Goal: Information Seeking & Learning: Learn about a topic

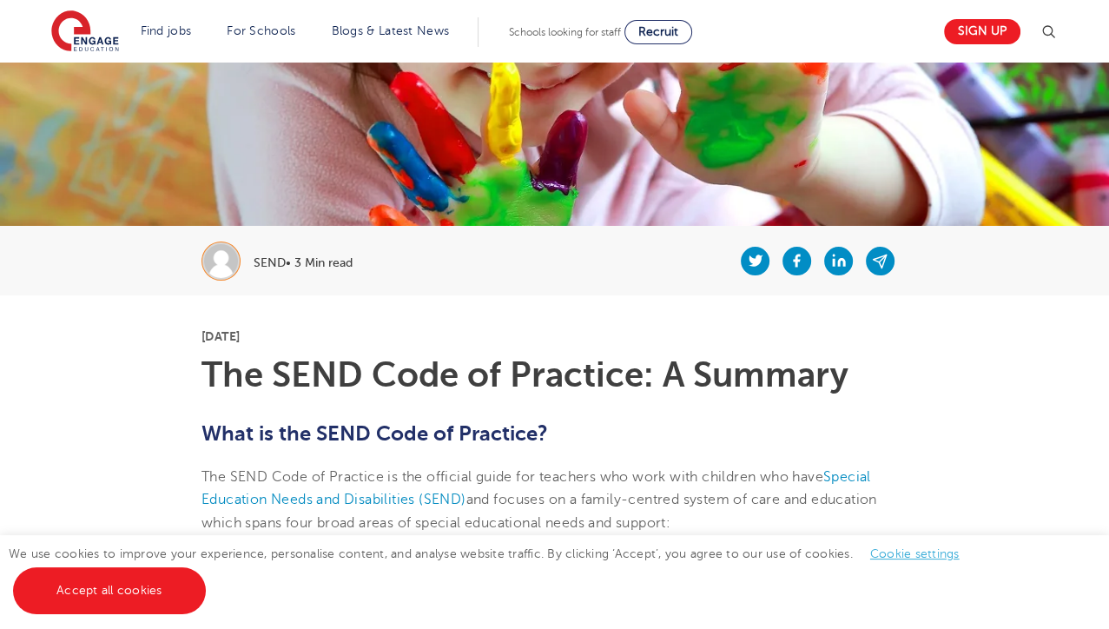
scroll to position [180, 0]
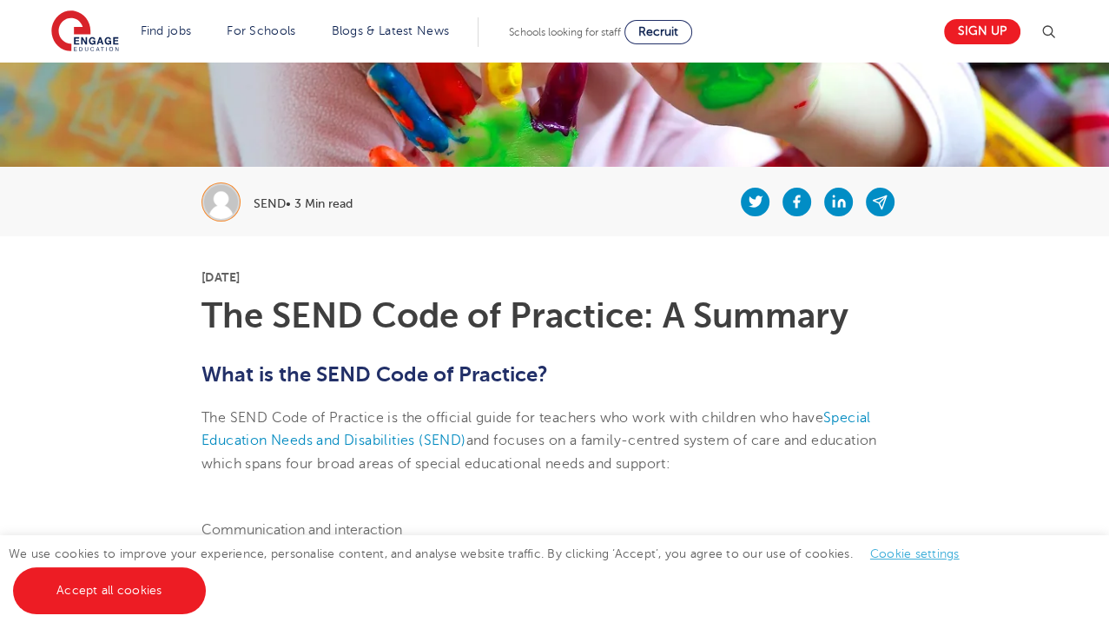
scroll to position [241, 0]
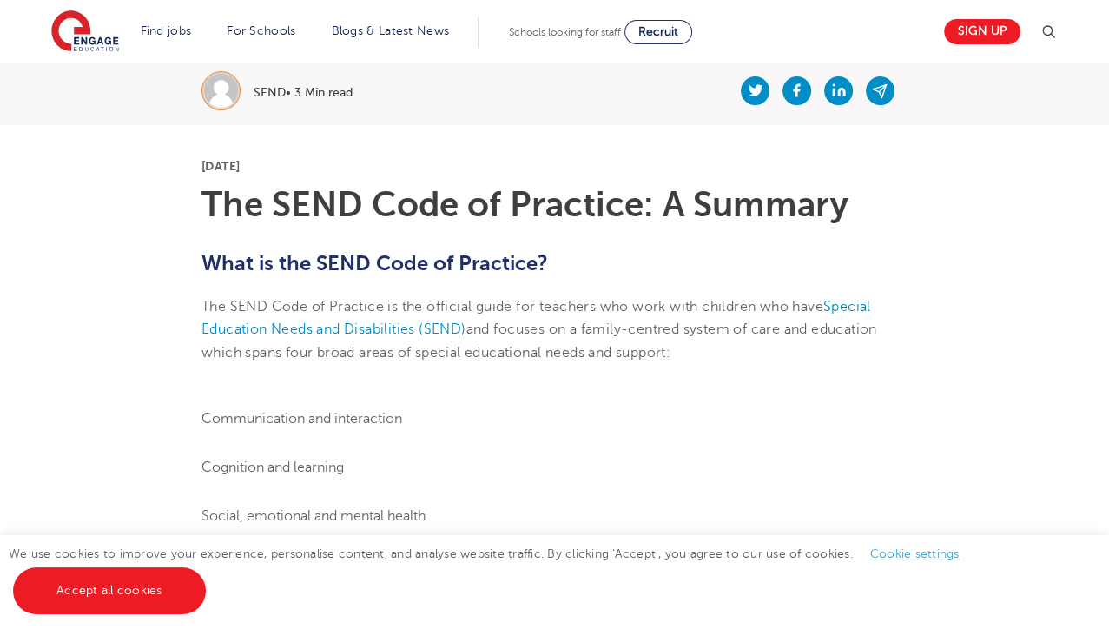
scroll to position [381, 0]
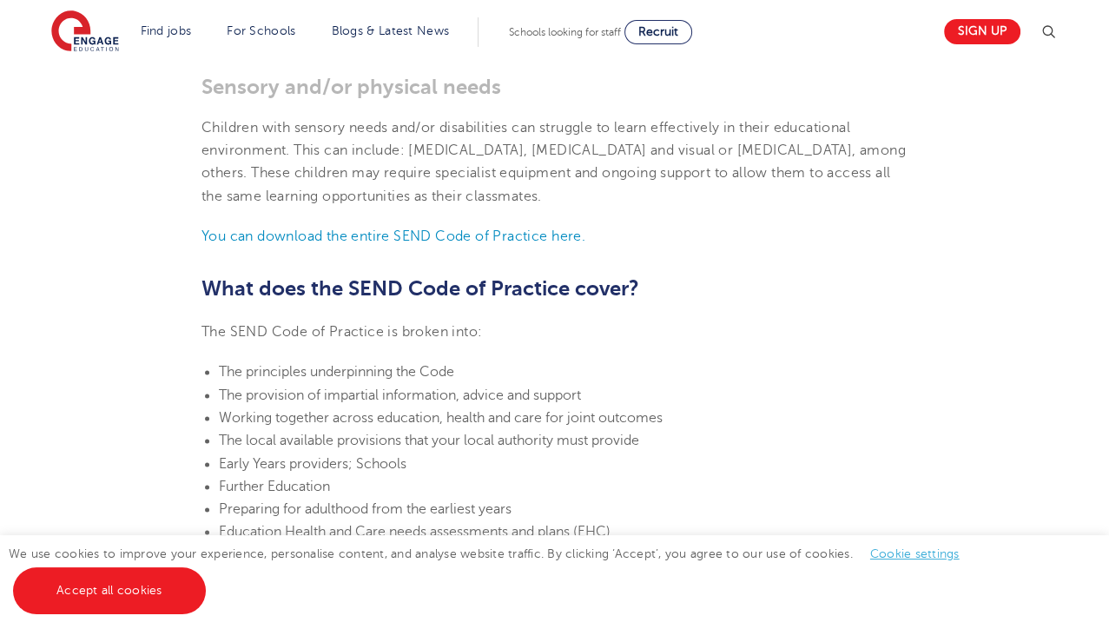
scroll to position [1732, 0]
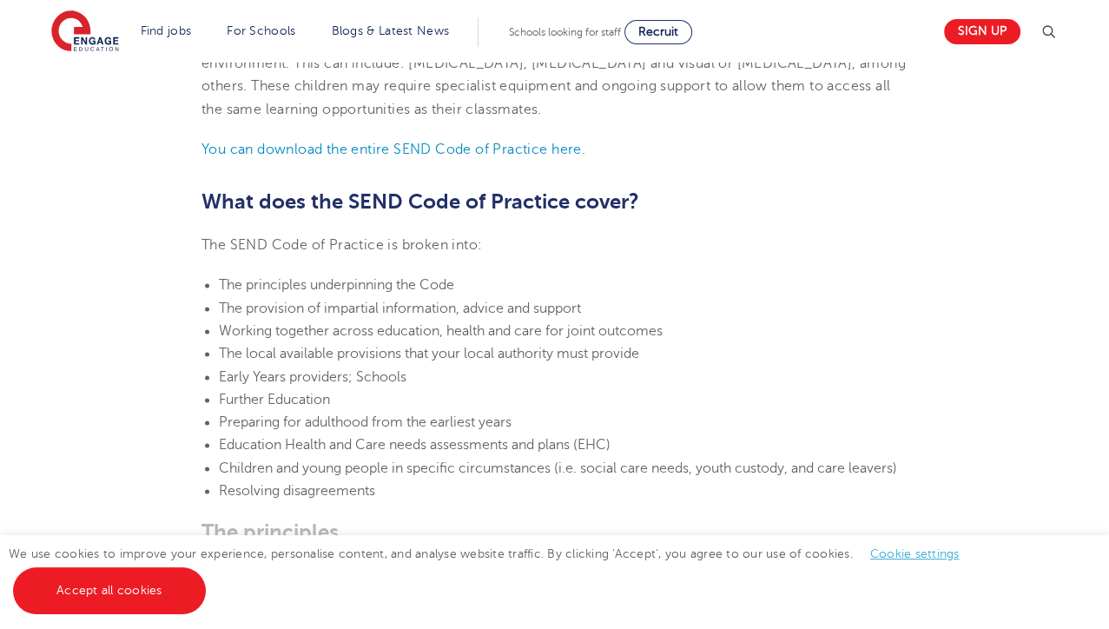
scroll to position [1821, 0]
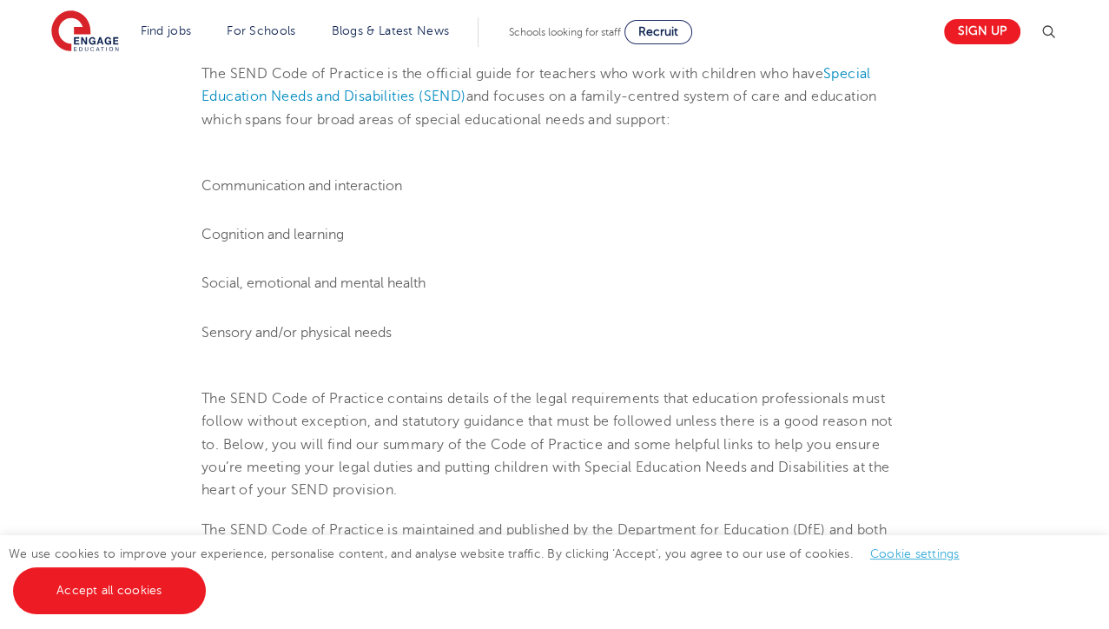
scroll to position [587, 0]
drag, startPoint x: 233, startPoint y: 188, endPoint x: 585, endPoint y: 247, distance: 356.7
click at [585, 247] on ol "Communication and interaction Cognition and learning Social, emotional and ment…" at bounding box center [555, 259] width 706 height 169
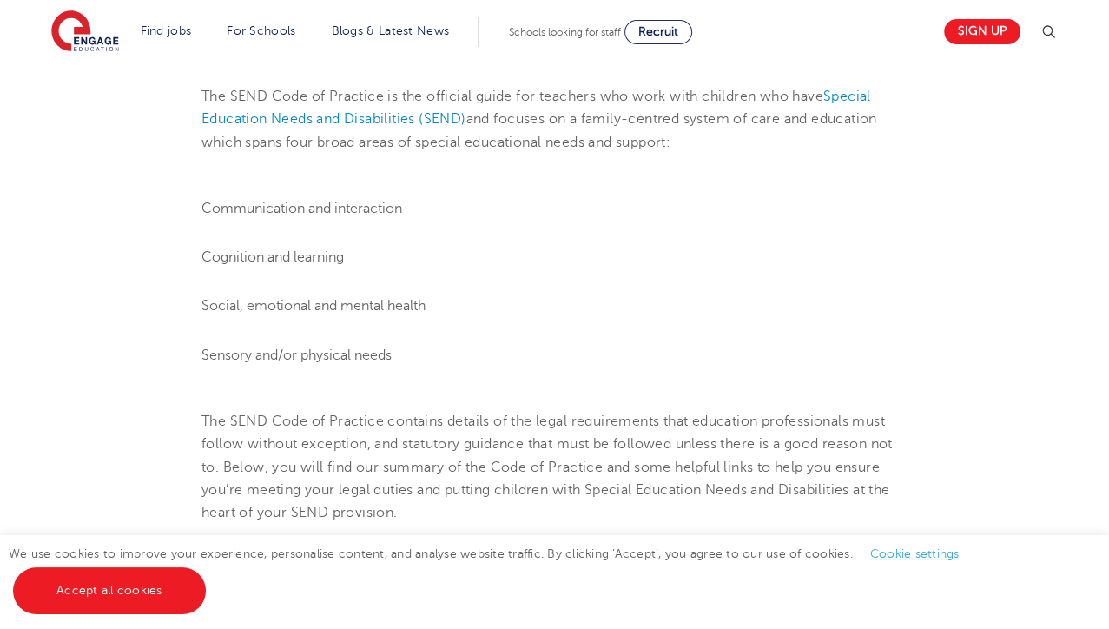
scroll to position [539, 0]
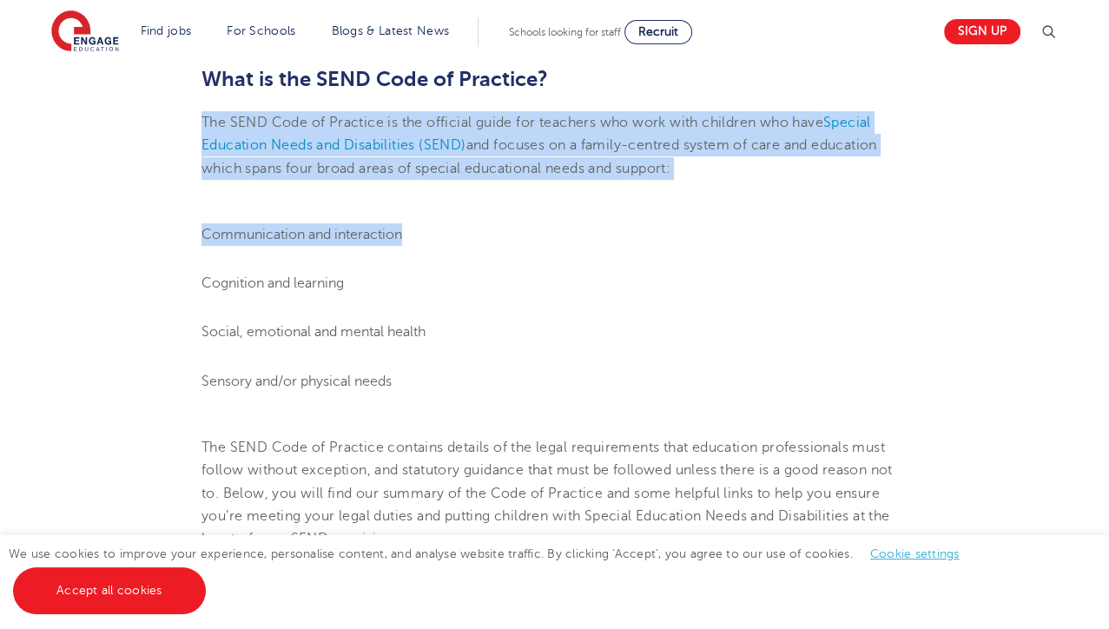
drag, startPoint x: 202, startPoint y: 118, endPoint x: 710, endPoint y: 188, distance: 512.1
drag, startPoint x: 710, startPoint y: 188, endPoint x: 635, endPoint y: 186, distance: 74.7
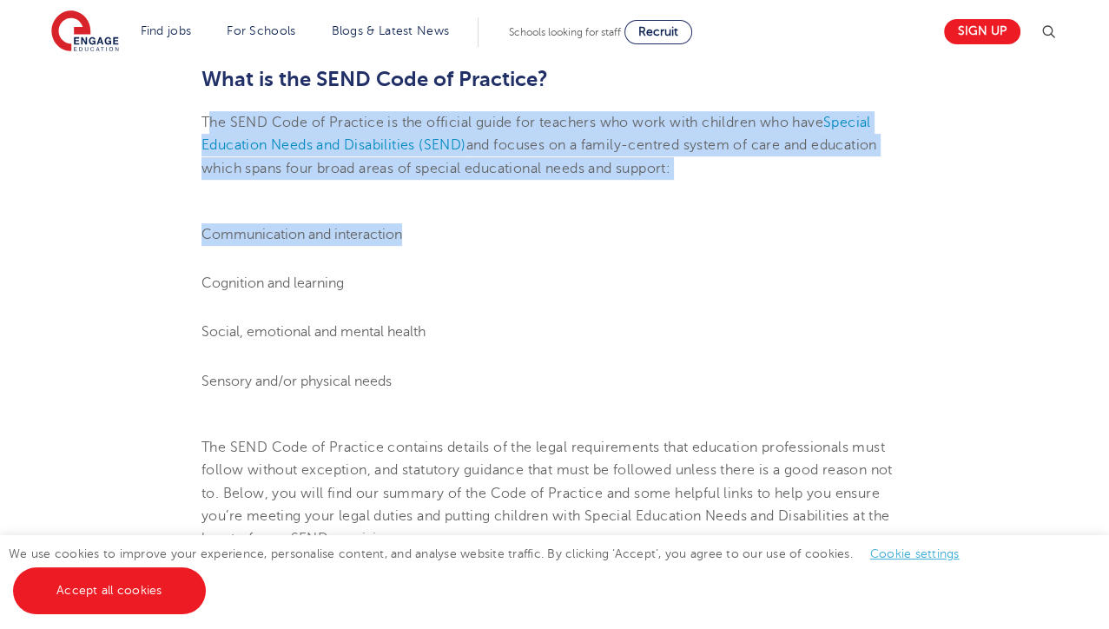
drag, startPoint x: 206, startPoint y: 115, endPoint x: 672, endPoint y: 183, distance: 471.5
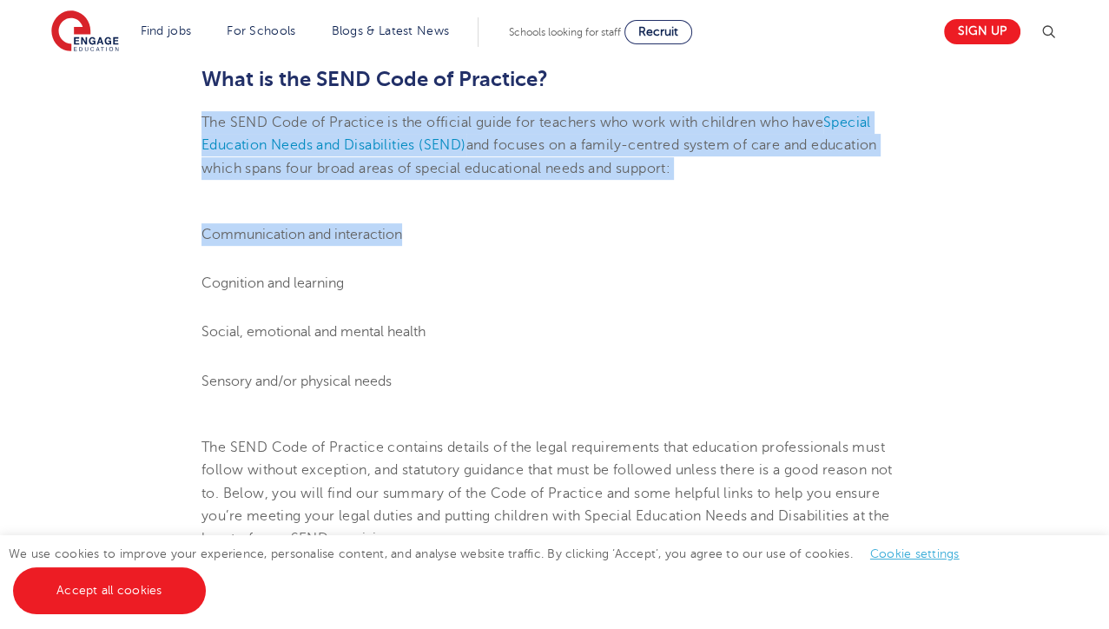
drag, startPoint x: 204, startPoint y: 114, endPoint x: 685, endPoint y: 182, distance: 486.1
copy section "The SEND Code of Practice is the official guide for teachers who work with chil…"
click at [563, 242] on li "Communication and interaction" at bounding box center [555, 234] width 706 height 23
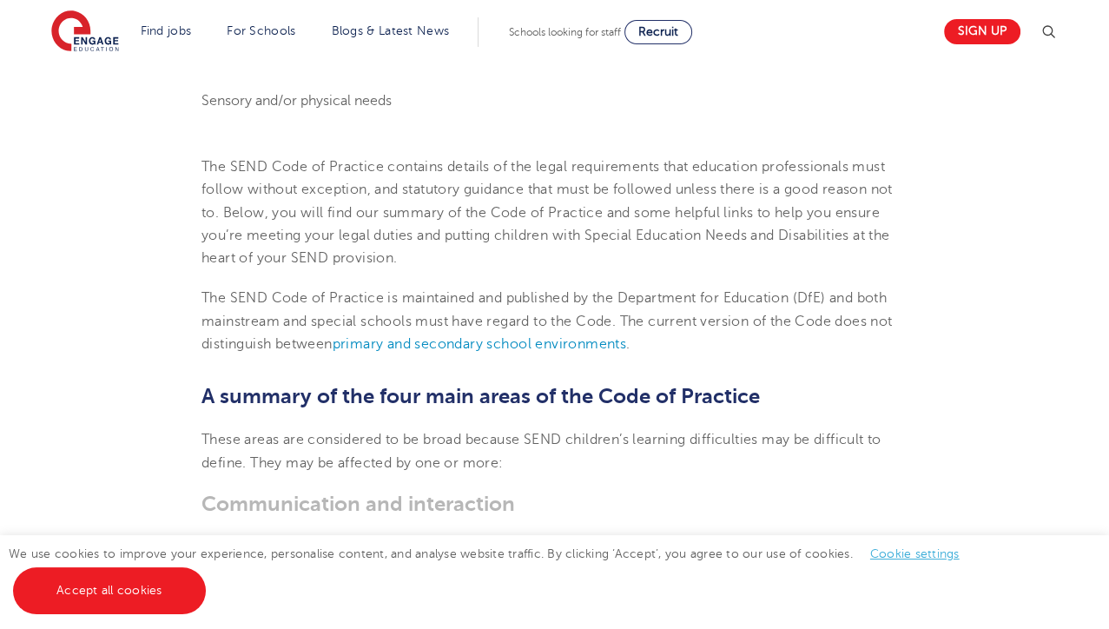
scroll to position [823, 0]
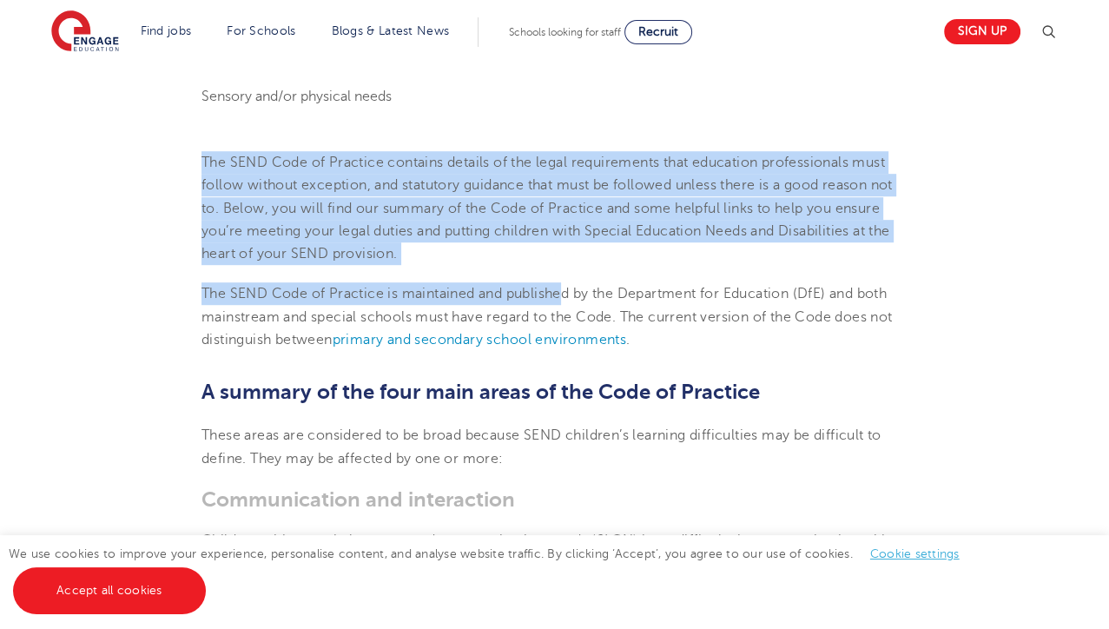
drag, startPoint x: 198, startPoint y: 156, endPoint x: 566, endPoint y: 305, distance: 397.1
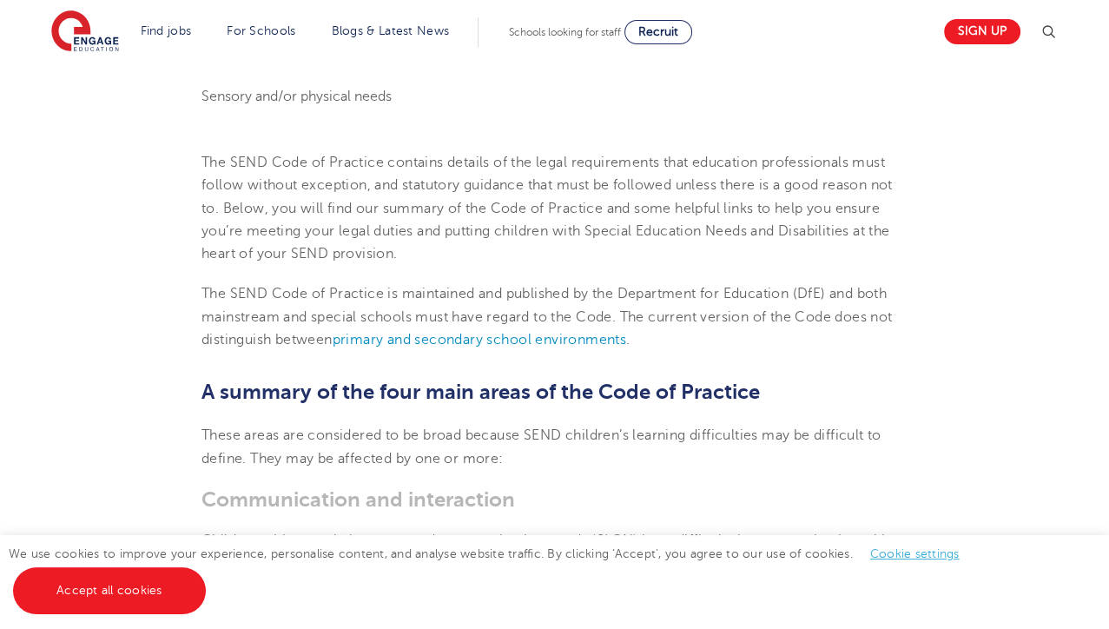
drag, startPoint x: 566, startPoint y: 305, endPoint x: 716, endPoint y: 343, distance: 154.2
click at [716, 343] on p "The SEND Code of Practice is maintained and published by the Department for Edu…" at bounding box center [555, 316] width 706 height 69
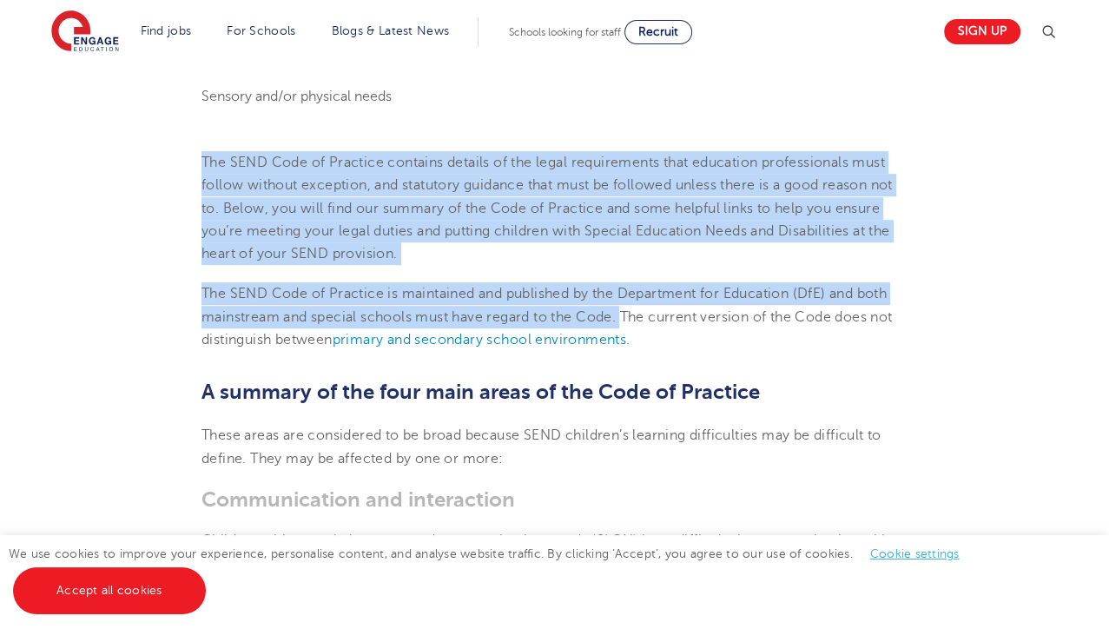
drag, startPoint x: 623, startPoint y: 313, endPoint x: 204, endPoint y: 163, distance: 444.5
drag, startPoint x: 204, startPoint y: 163, endPoint x: 252, endPoint y: 190, distance: 54.8
copy section "The SEND Code of Practice contains details of the legal requirements that educa…"
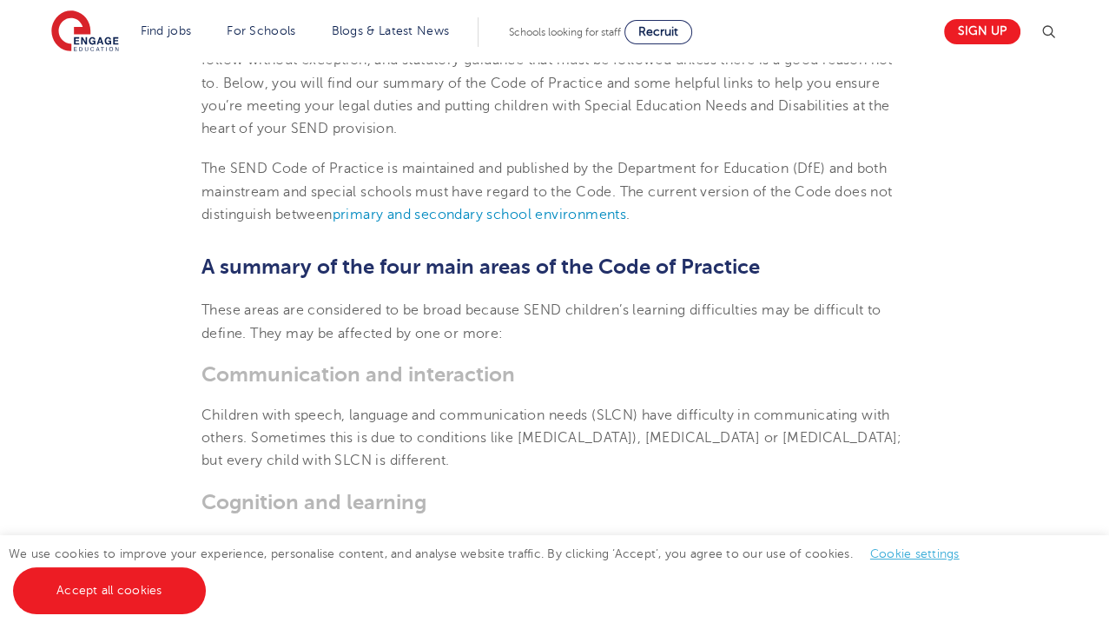
scroll to position [950, 0]
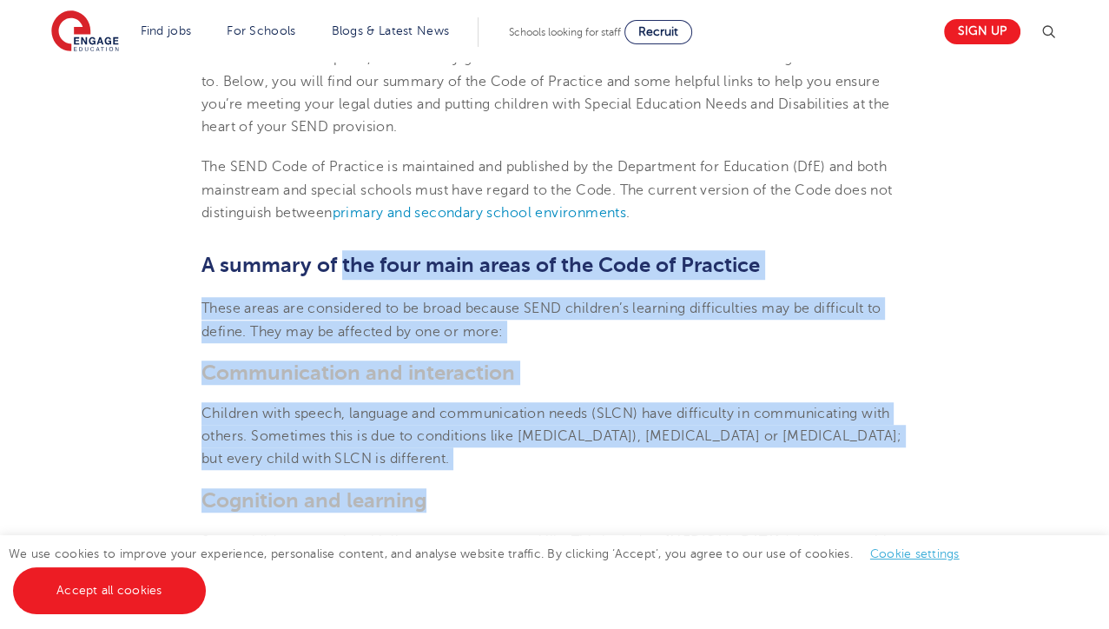
drag, startPoint x: 341, startPoint y: 259, endPoint x: 557, endPoint y: 498, distance: 322.3
copy section "the four main areas of the Code of Practice These areas are considered to be br…"
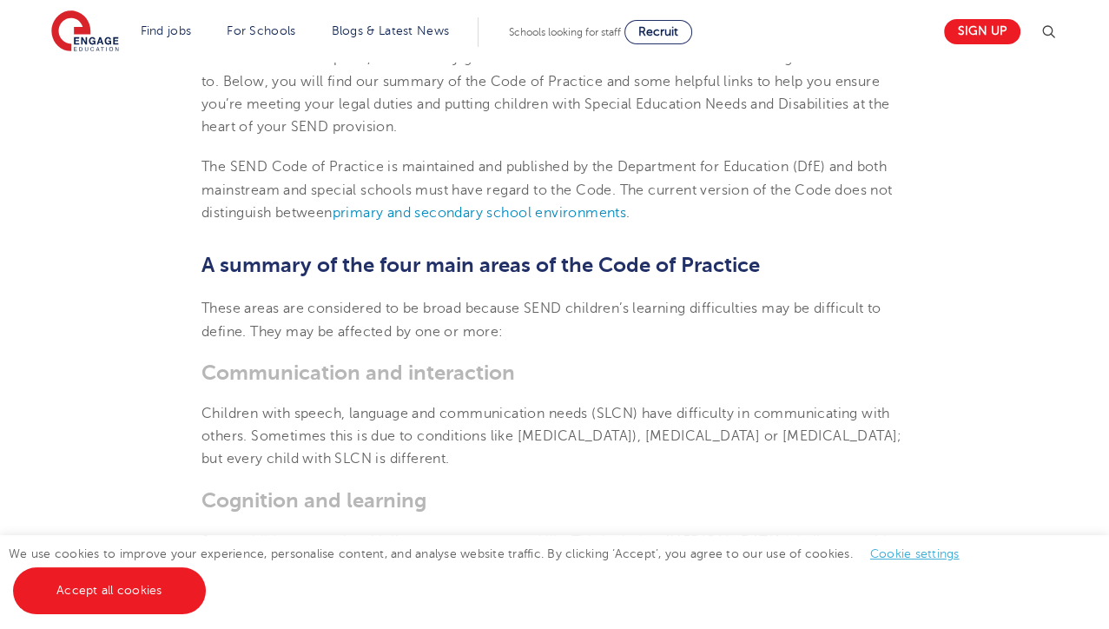
click at [837, 197] on p "The SEND Code of Practice is maintained and published by the Department for Edu…" at bounding box center [555, 189] width 706 height 69
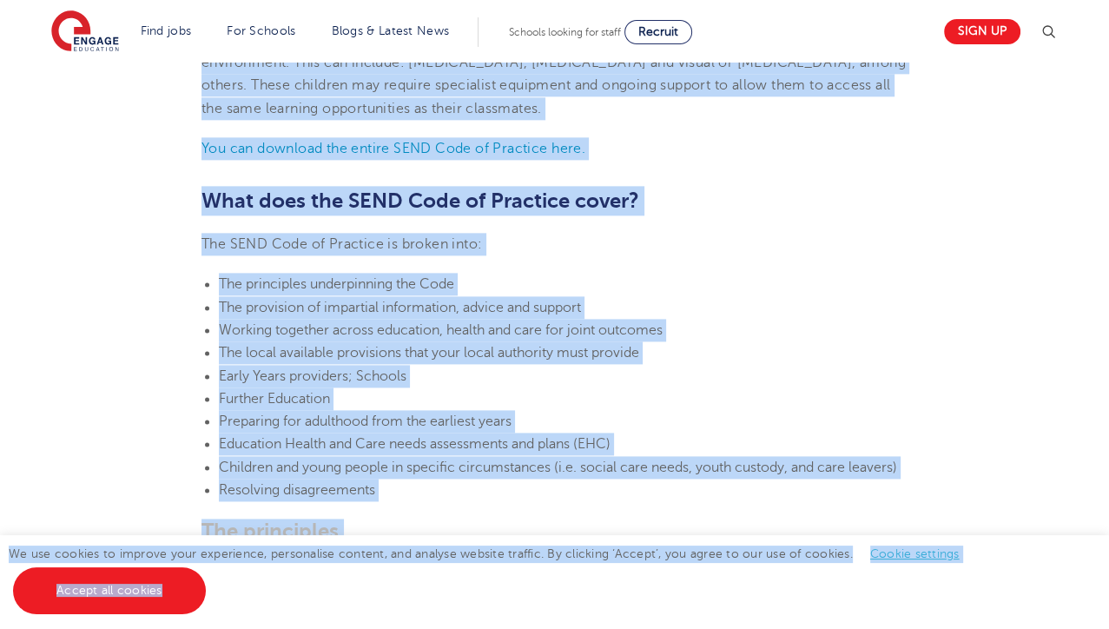
scroll to position [1835, 0]
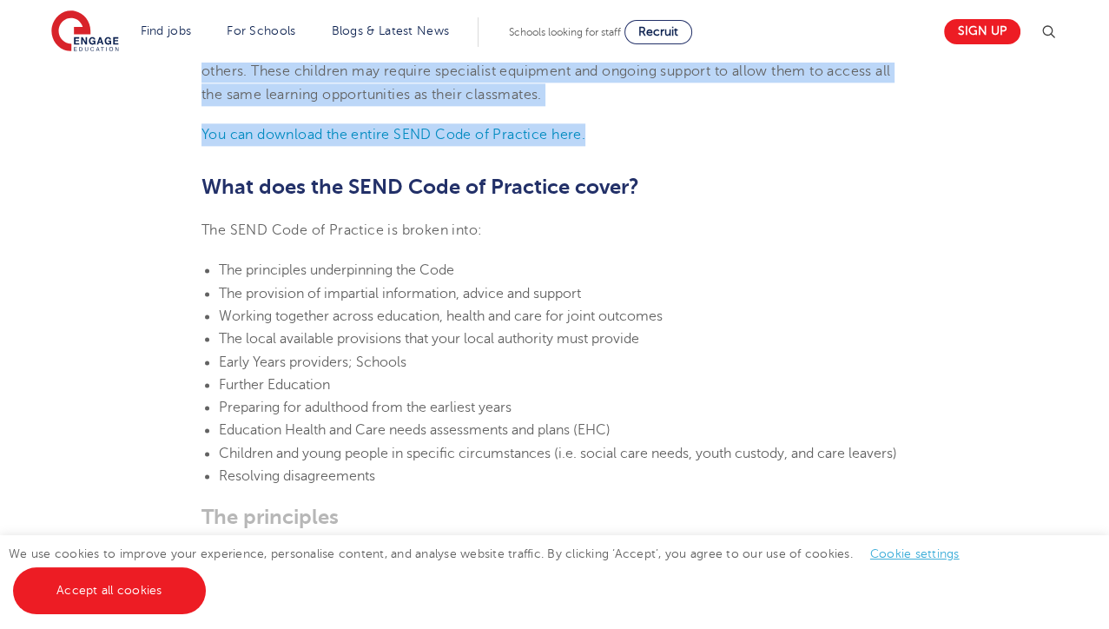
drag, startPoint x: 202, startPoint y: 159, endPoint x: 637, endPoint y: 124, distance: 435.7
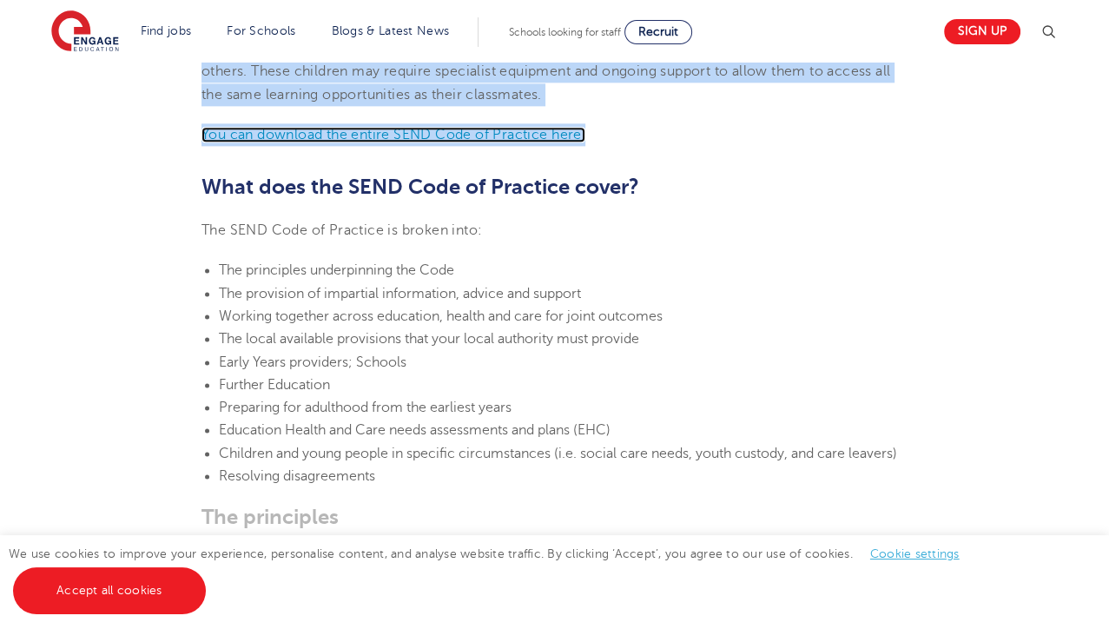
drag, startPoint x: 637, startPoint y: 124, endPoint x: 549, endPoint y: 131, distance: 88.0
copy section "Some children struggle with literacy or numeracy skills. This includes: [MEDICA…"
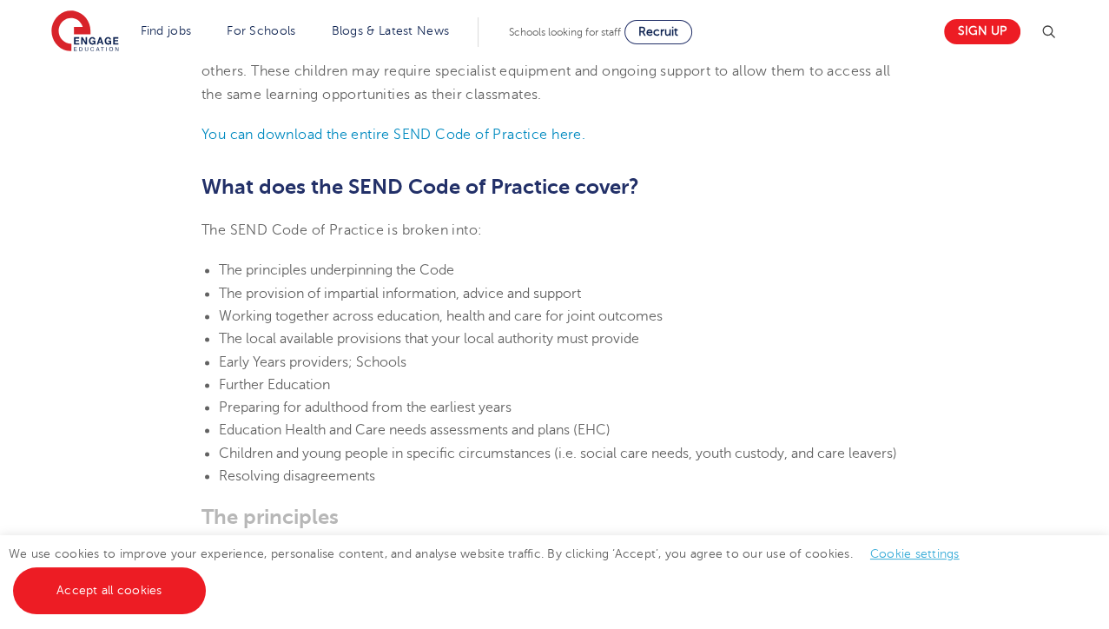
click at [674, 192] on h2 "What does the SEND Code of Practice cover?" at bounding box center [555, 187] width 706 height 30
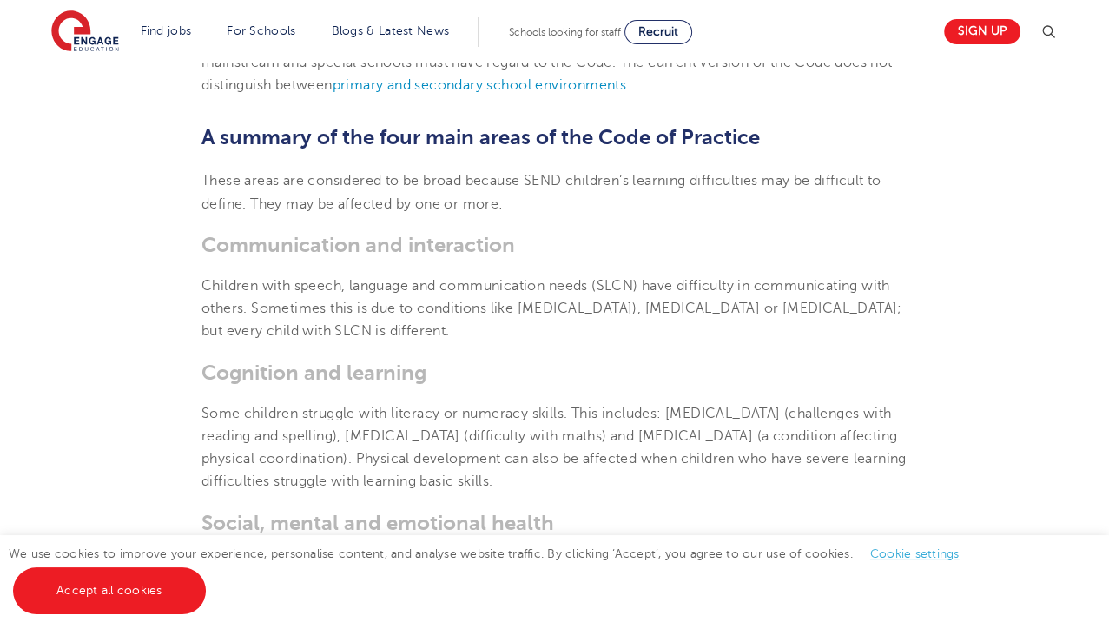
scroll to position [1077, 0]
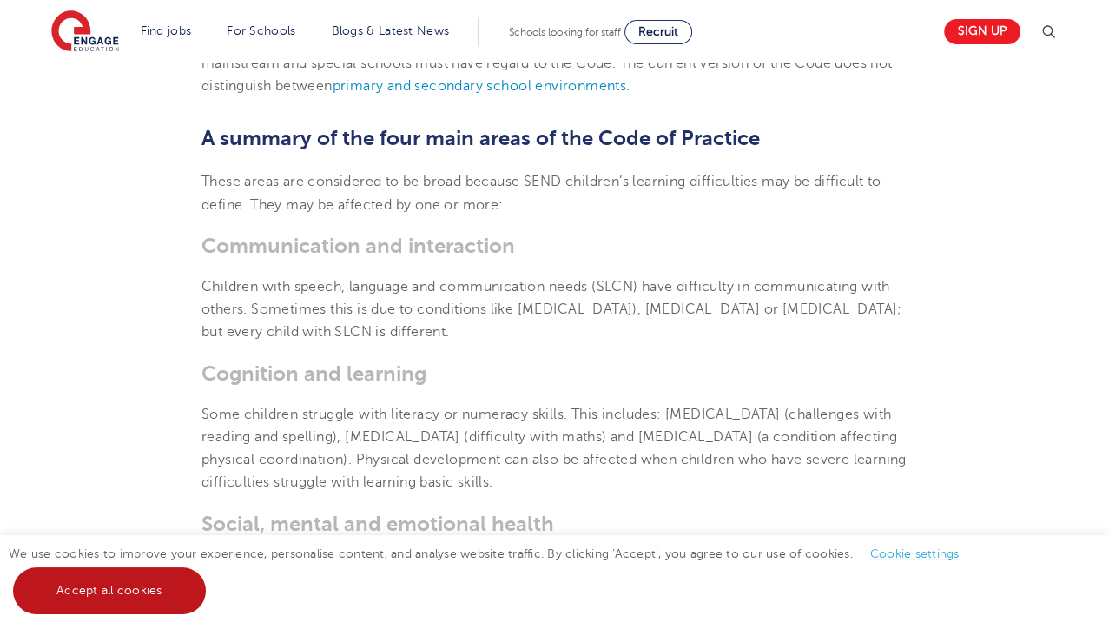
click at [125, 579] on link "Accept all cookies" at bounding box center [109, 590] width 193 height 47
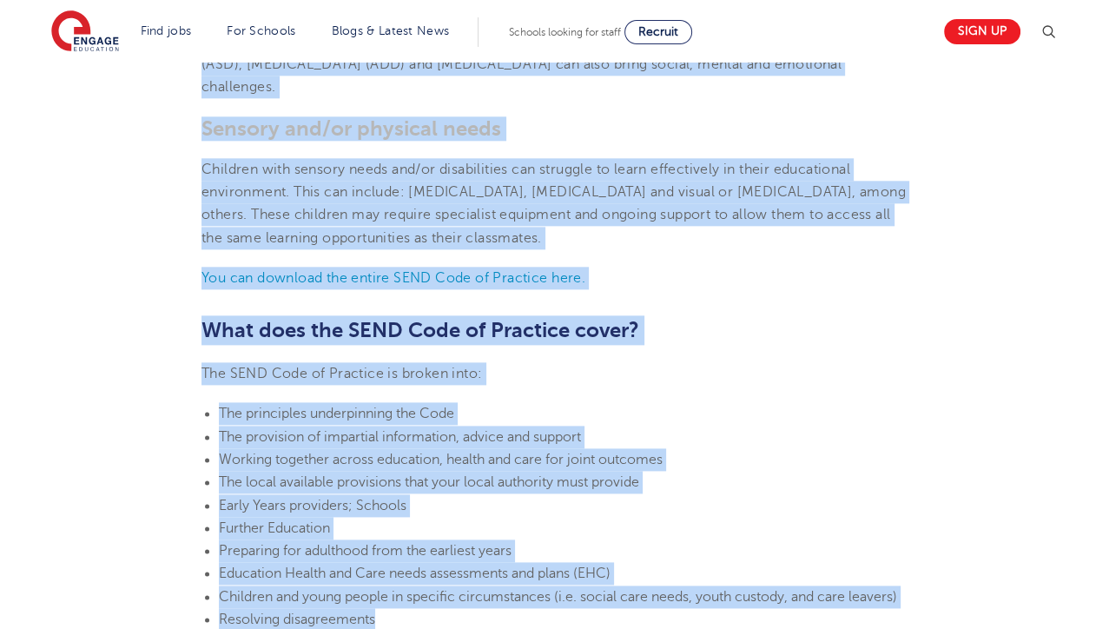
scroll to position [1741, 0]
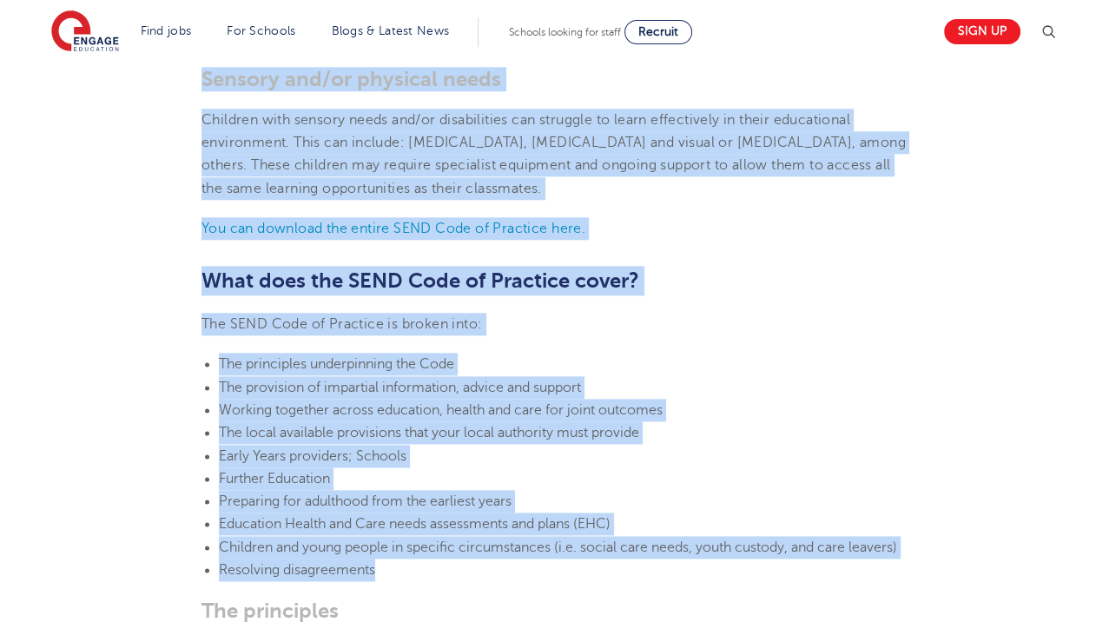
drag, startPoint x: 202, startPoint y: 124, endPoint x: 411, endPoint y: 572, distance: 494.7
click at [411, 572] on li "Resolving disagreements" at bounding box center [563, 570] width 689 height 23
click at [429, 515] on li "Education Health and Care needs assessments and plans (EHC)" at bounding box center [563, 524] width 689 height 23
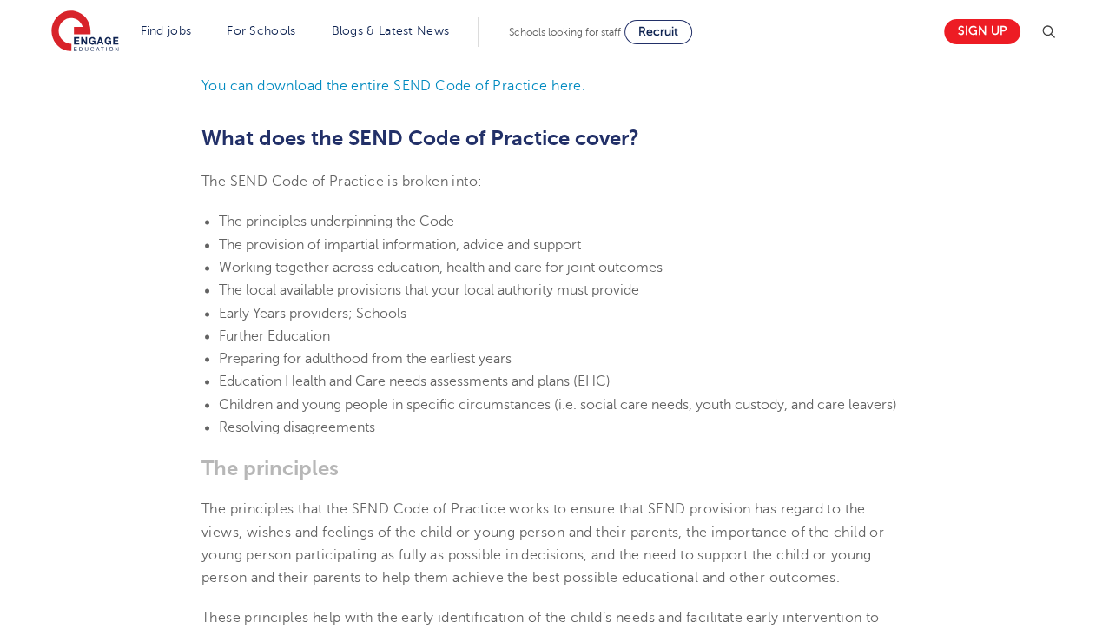
scroll to position [1889, 0]
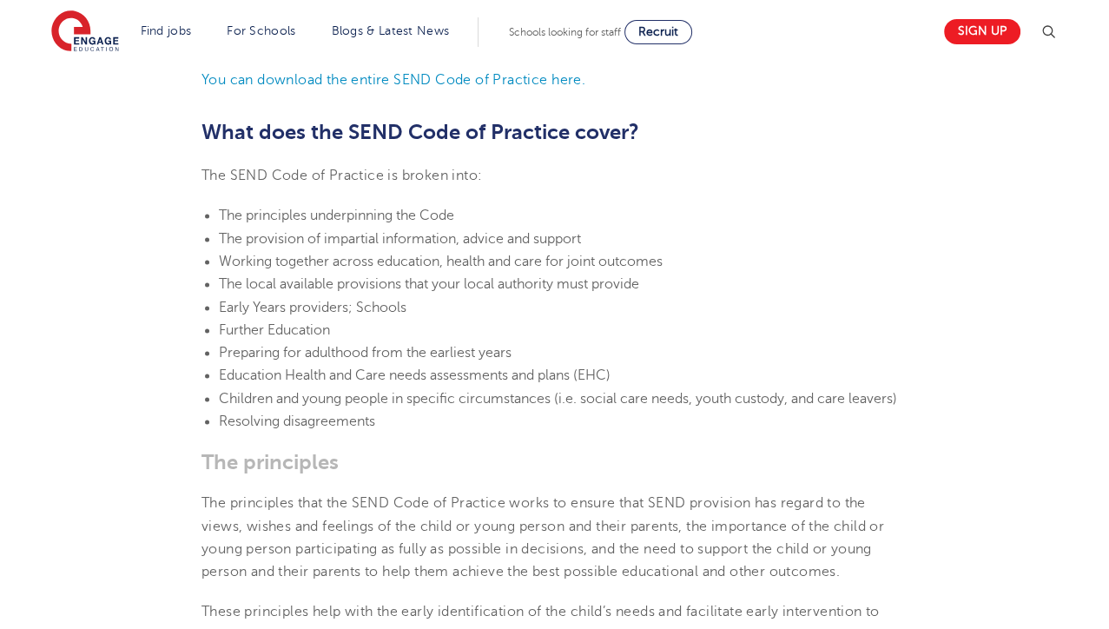
drag, startPoint x: 431, startPoint y: 527, endPoint x: 357, endPoint y: 415, distance: 134.2
click at [357, 415] on li "Resolving disagreements" at bounding box center [563, 421] width 689 height 23
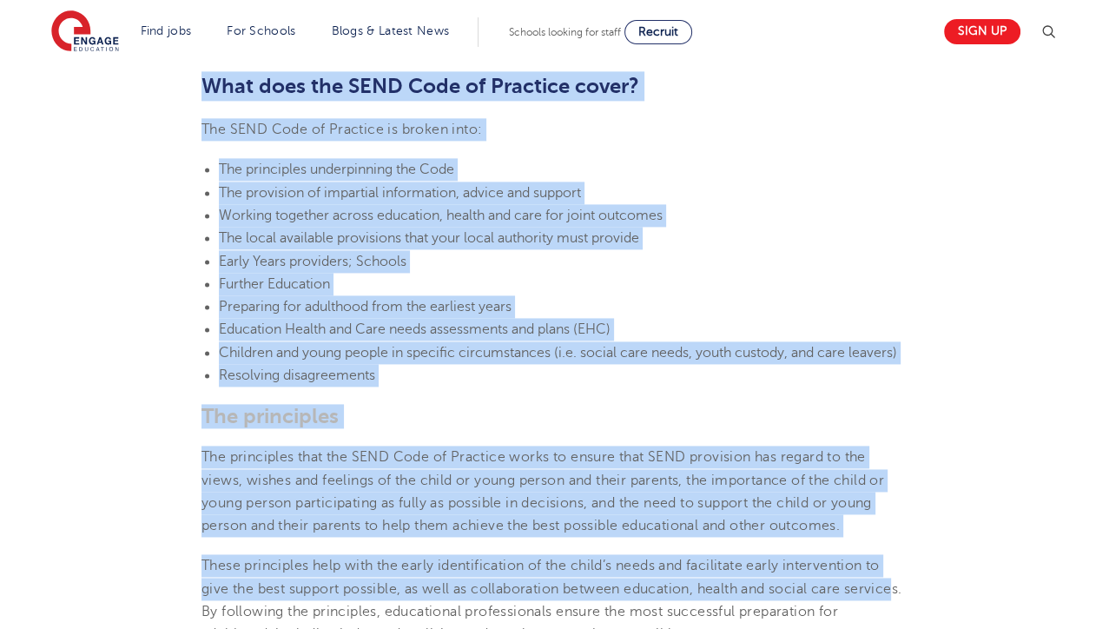
scroll to position [2095, 0]
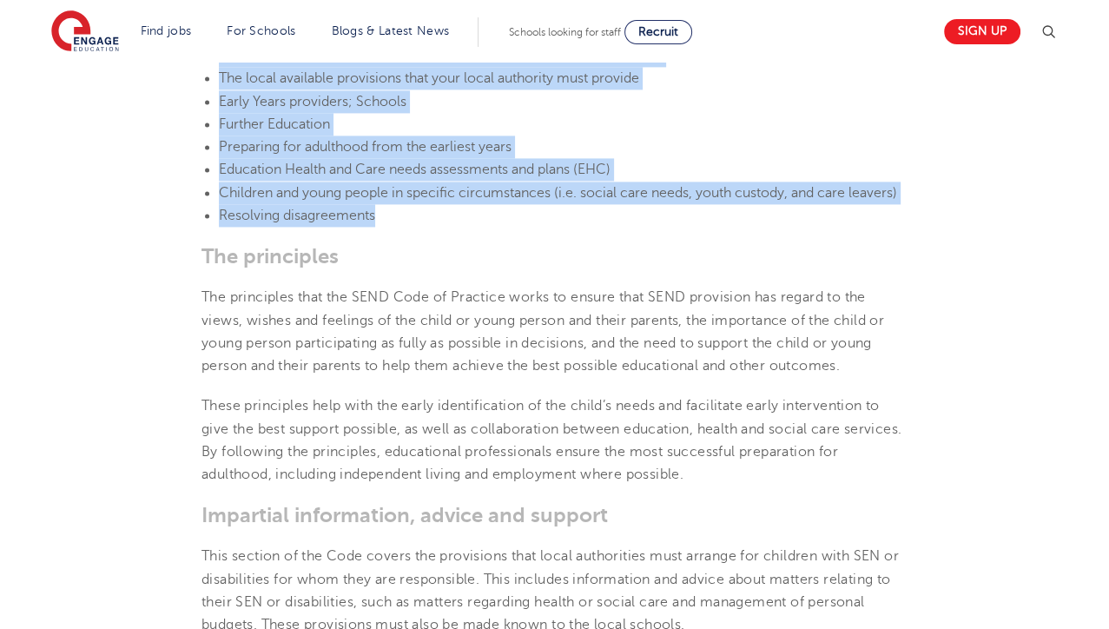
drag, startPoint x: 204, startPoint y: 314, endPoint x: 396, endPoint y: 214, distance: 216.4
drag, startPoint x: 396, startPoint y: 214, endPoint x: 327, endPoint y: 202, distance: 70.4
copy section "Lor IPSU Dolo si Ametcons ad eli seddoeiu tempo inc utlabore etd magn aliq enim…"
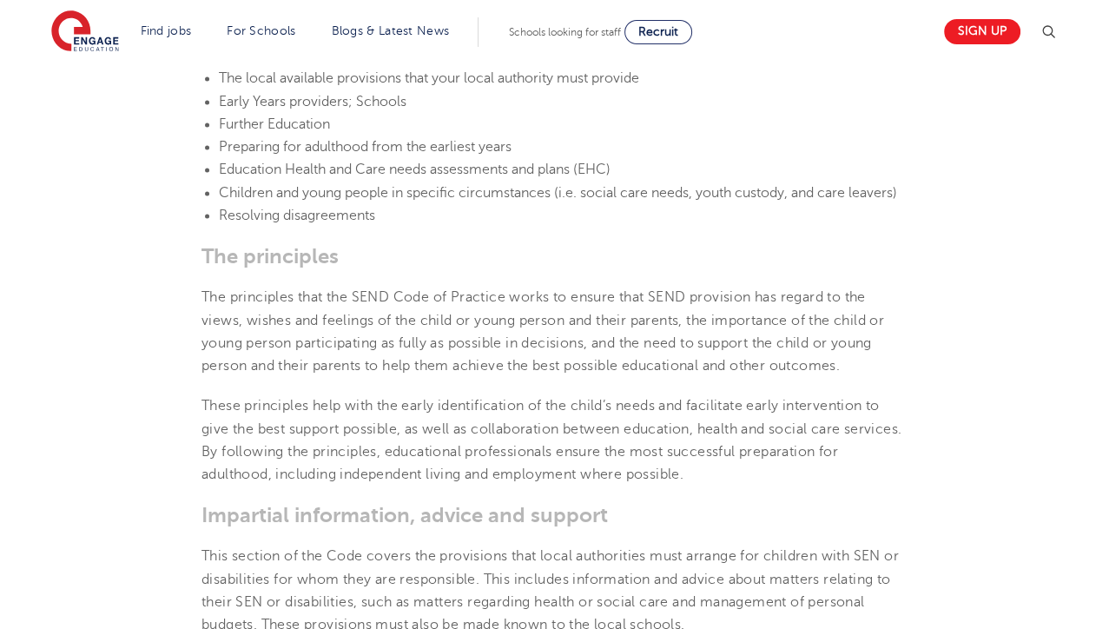
click at [468, 354] on p "The principles that the SEND Code of Practice works to ensure that SEND provisi…" at bounding box center [555, 331] width 706 height 91
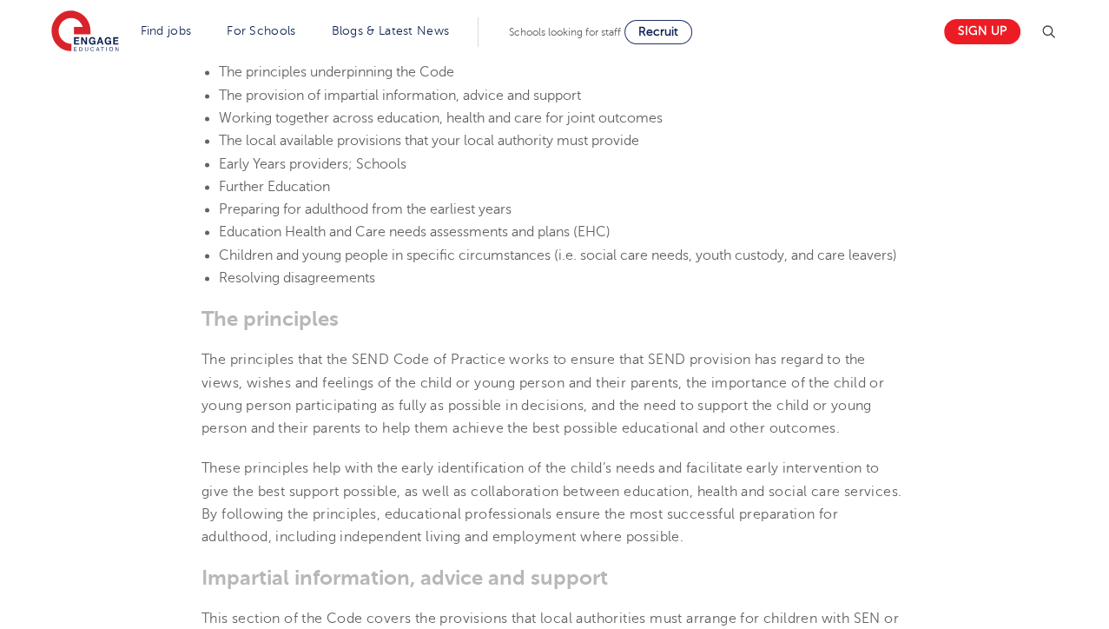
scroll to position [2005, 0]
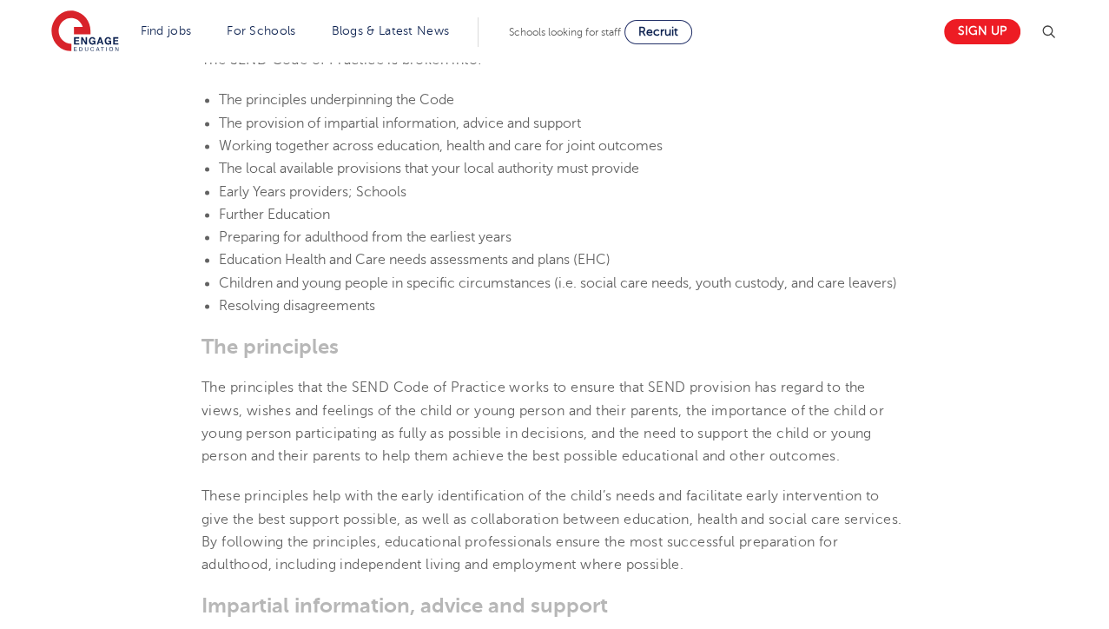
drag, startPoint x: 399, startPoint y: 357, endPoint x: 287, endPoint y: 365, distance: 112.3
drag, startPoint x: 287, startPoint y: 365, endPoint x: 588, endPoint y: 433, distance: 309.1
click at [588, 433] on p "The principles that the SEND Code of Practice works to ensure that SEND provisi…" at bounding box center [555, 421] width 706 height 91
drag, startPoint x: 691, startPoint y: 67, endPoint x: 706, endPoint y: -38, distance: 106.1
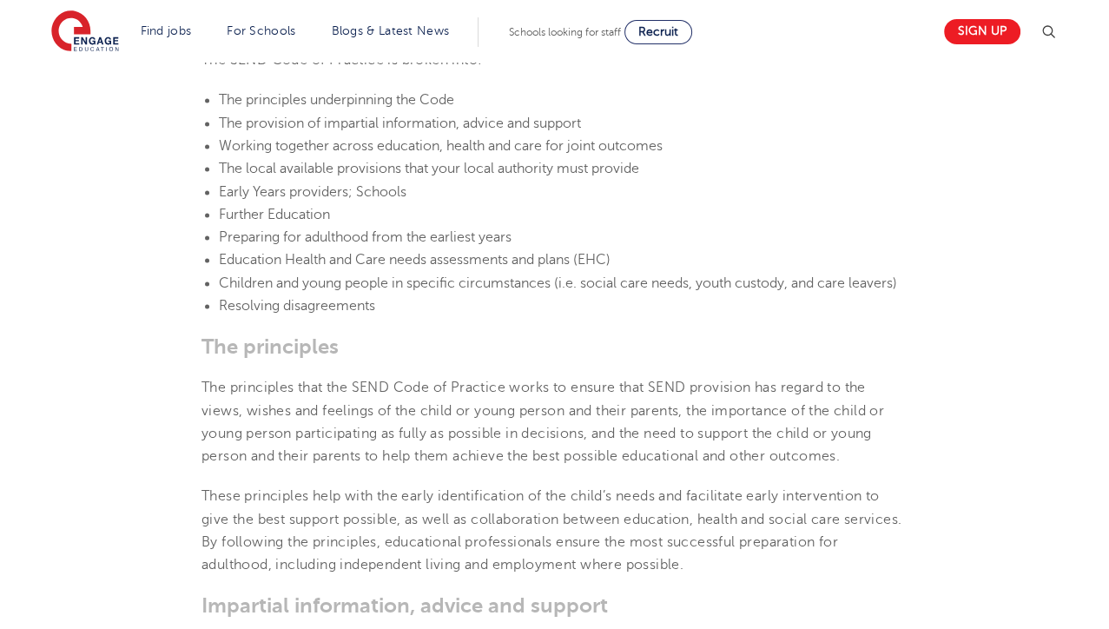
drag, startPoint x: 706, startPoint y: -38, endPoint x: 558, endPoint y: 369, distance: 433.6
click at [896, 50] on section "Find jobs All vacancies We have one of the UK's largest database. and with hund…" at bounding box center [492, 31] width 883 height 63
click at [524, 437] on p "The principles that the SEND Code of Practice works to ensure that SEND provisi…" at bounding box center [555, 421] width 706 height 91
